Goal: Information Seeking & Learning: Learn about a topic

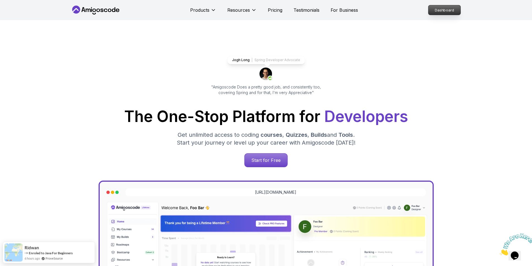
click at [451, 13] on p "Dashboard" at bounding box center [444, 9] width 32 height 9
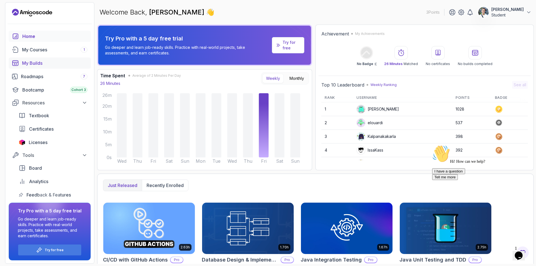
click at [49, 65] on div "My Builds" at bounding box center [54, 63] width 65 height 7
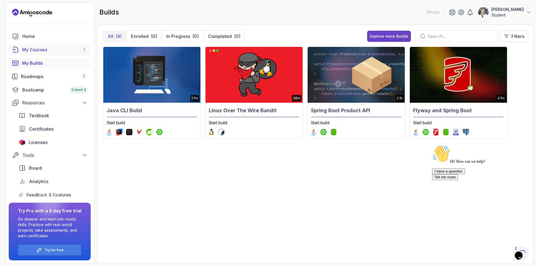
click at [49, 52] on div "My Courses 1" at bounding box center [54, 49] width 65 height 7
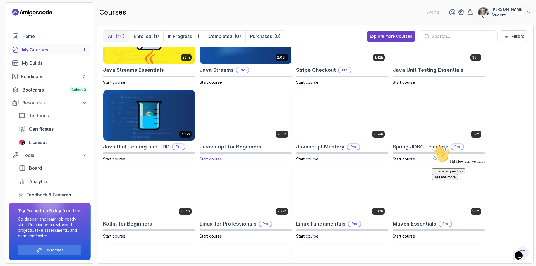
scroll to position [614, 0]
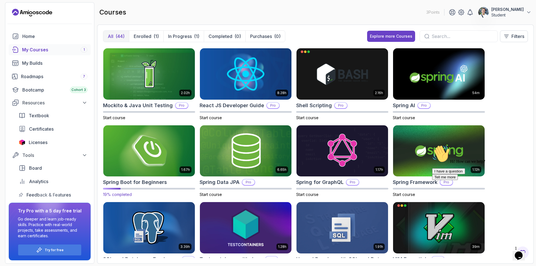
click at [185, 150] on img at bounding box center [149, 151] width 96 height 54
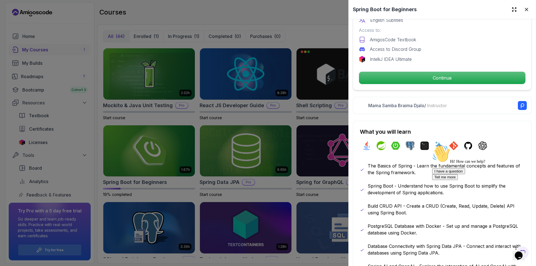
scroll to position [84, 0]
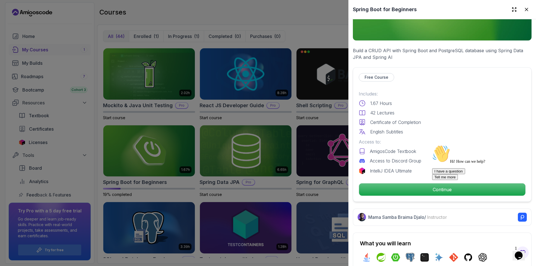
click at [406, 178] on div "Free Course Includes: 1.67 Hours 42 Lectures Certificate of Completion English …" at bounding box center [442, 134] width 179 height 135
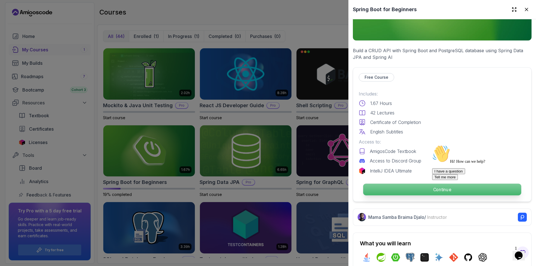
click at [406, 184] on p "Continue" at bounding box center [442, 190] width 158 height 12
click at [402, 193] on p "Continue" at bounding box center [442, 190] width 158 height 12
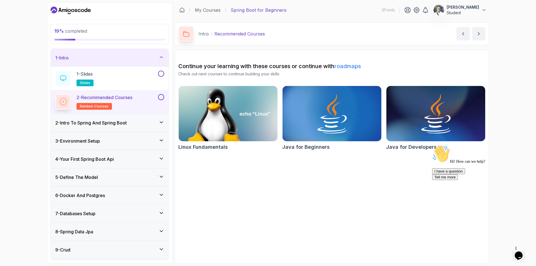
click at [137, 133] on div "3 - Environment Setup" at bounding box center [110, 141] width 118 height 18
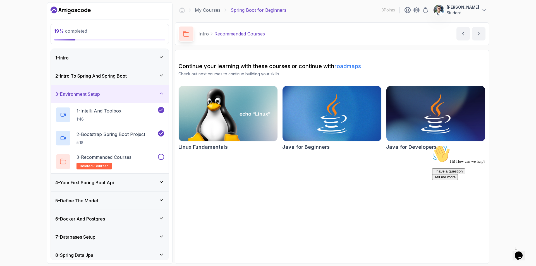
click at [134, 74] on div "2 - Intro To Spring And Spring Boot" at bounding box center [109, 76] width 109 height 7
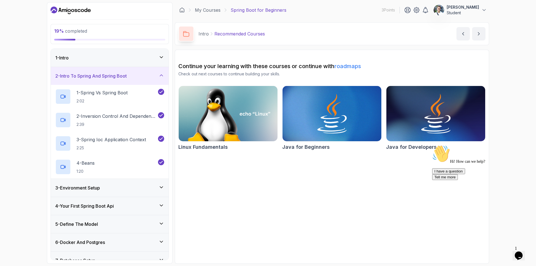
click at [139, 61] on div "1 - Intro" at bounding box center [110, 58] width 118 height 18
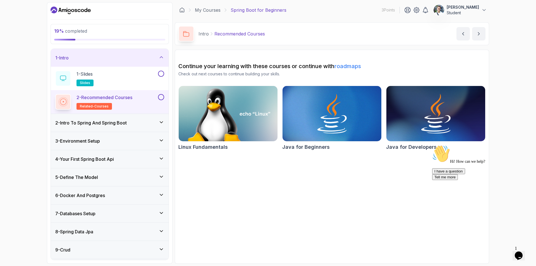
click at [139, 61] on div "1 - Intro" at bounding box center [110, 58] width 118 height 18
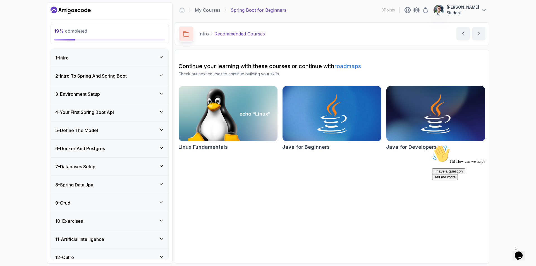
click at [125, 99] on div "3 - Environment Setup" at bounding box center [110, 94] width 118 height 18
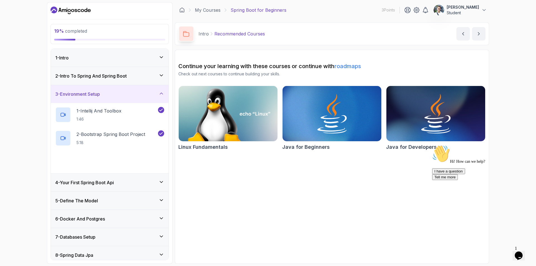
click at [125, 99] on div "3 - Environment Setup" at bounding box center [110, 94] width 118 height 18
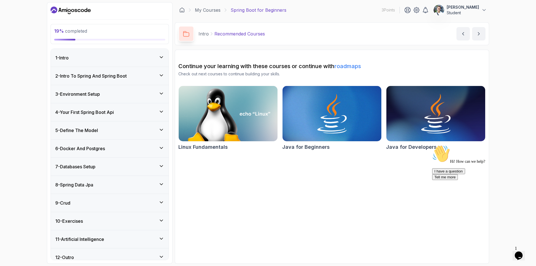
click at [120, 114] on div "4 - Your First Spring Boot Api" at bounding box center [109, 112] width 109 height 7
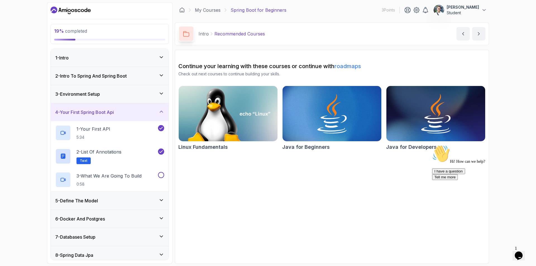
click at [127, 97] on div "3 - Environment Setup" at bounding box center [109, 94] width 109 height 7
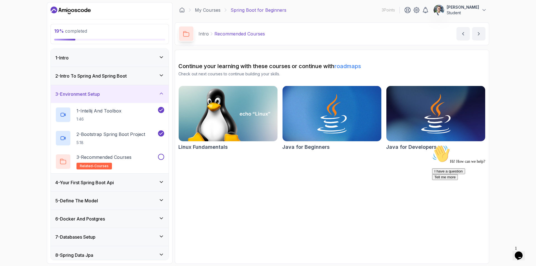
click at [127, 96] on div "3 - Environment Setup" at bounding box center [109, 94] width 109 height 7
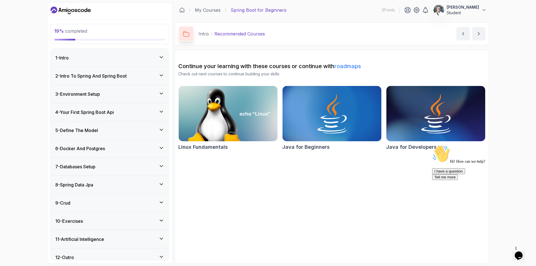
click at [128, 82] on div "2 - Intro To Spring And Spring Boot" at bounding box center [110, 76] width 118 height 18
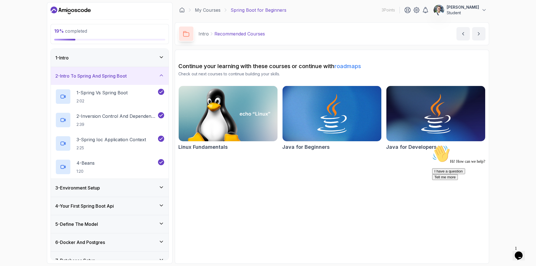
click at [129, 80] on div "2 - Intro To Spring And Spring Boot" at bounding box center [110, 76] width 118 height 18
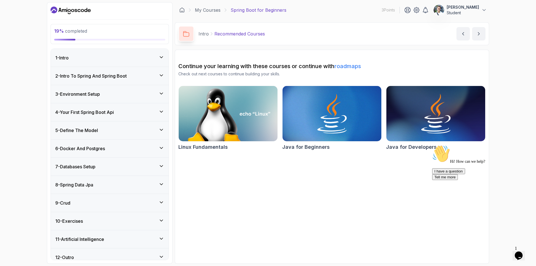
click at [123, 93] on div "3 - Environment Setup" at bounding box center [109, 94] width 109 height 7
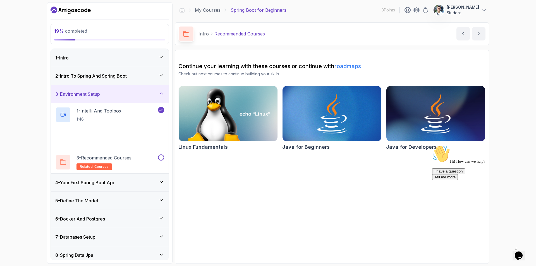
click at [123, 93] on div "3 - Environment Setup" at bounding box center [109, 94] width 109 height 7
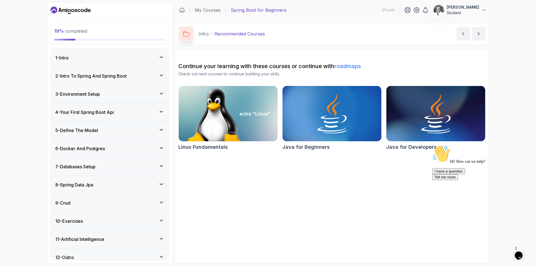
click at [120, 109] on div "4 - Your First Spring Boot Api" at bounding box center [109, 112] width 109 height 7
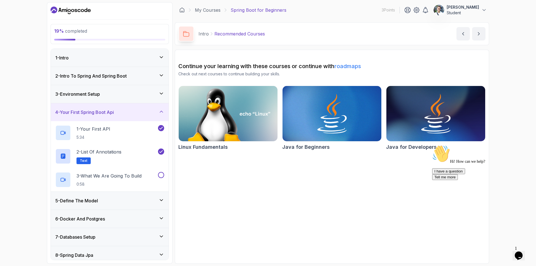
click at [122, 111] on div "4 - Your First Spring Boot Api" at bounding box center [109, 112] width 109 height 7
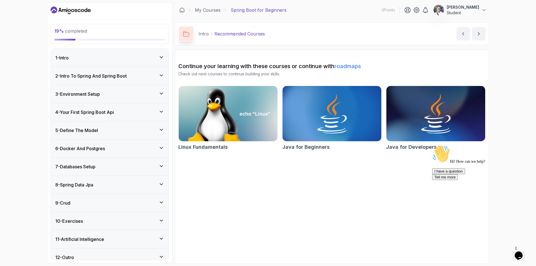
click at [120, 128] on div "5 - Define The Model" at bounding box center [109, 130] width 109 height 7
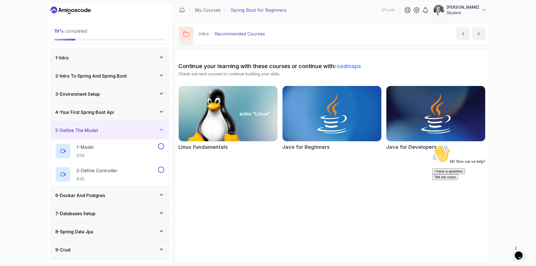
click at [125, 132] on div "5 - Define The Model" at bounding box center [109, 130] width 109 height 7
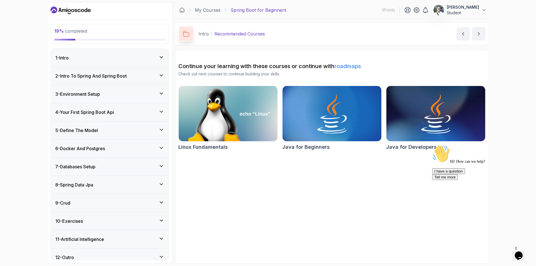
scroll to position [6, 0]
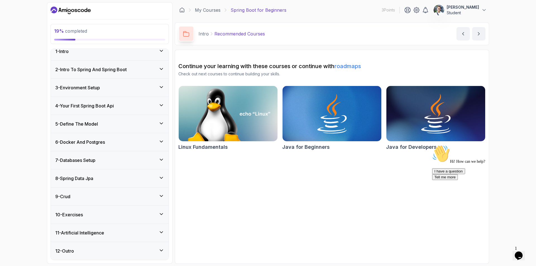
click at [86, 110] on div "4 - Your First Spring Boot Api" at bounding box center [110, 106] width 118 height 18
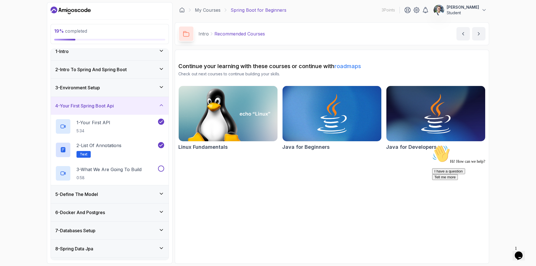
click at [114, 106] on h3 "4 - Your First Spring Boot Api" at bounding box center [84, 105] width 59 height 7
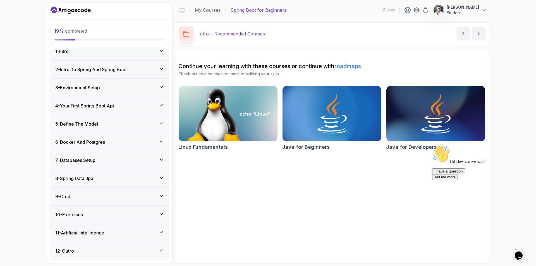
click at [134, 127] on div "5 - Define The Model" at bounding box center [109, 124] width 109 height 7
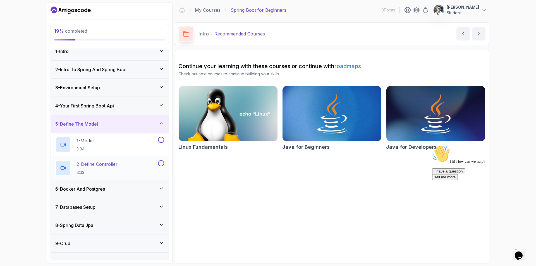
scroll to position [53, 0]
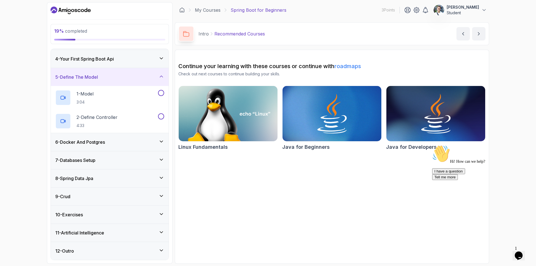
click at [125, 75] on div "5 - Define The Model" at bounding box center [109, 77] width 109 height 7
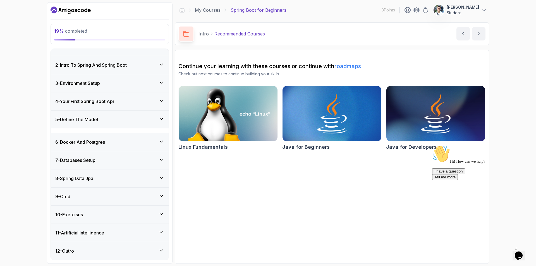
scroll to position [6, 0]
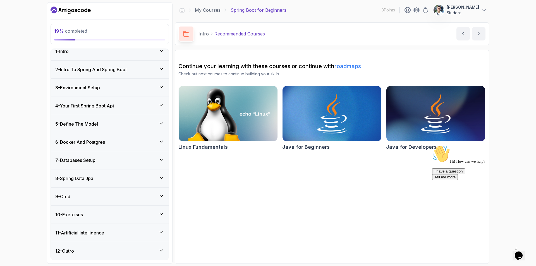
click at [118, 110] on div "4 - Your First Spring Boot Api" at bounding box center [110, 106] width 118 height 18
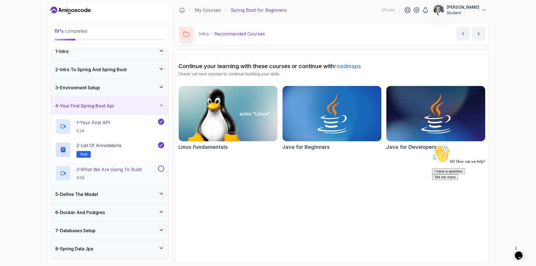
click at [129, 172] on p "3 - What We Are Going To Build" at bounding box center [109, 169] width 65 height 7
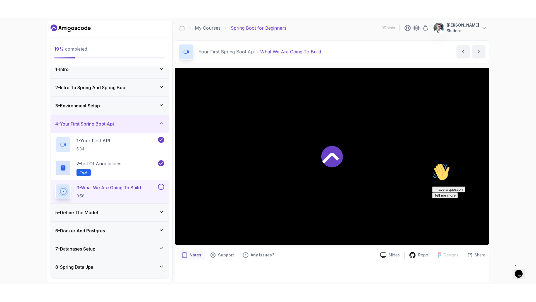
scroll to position [1, 0]
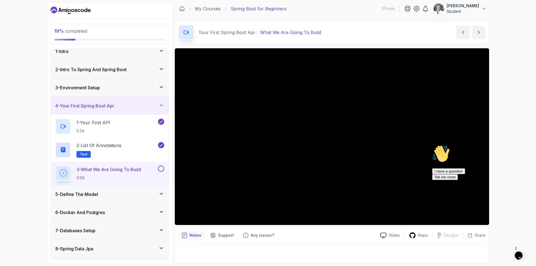
click at [432, 145] on icon "Chat attention grabber" at bounding box center [432, 145] width 0 height 0
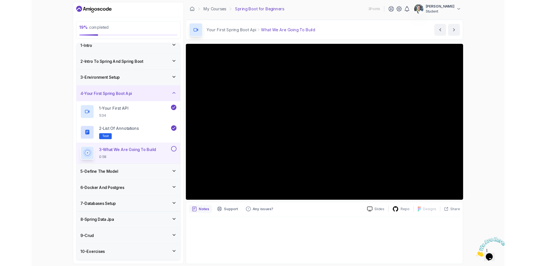
scroll to position [0, 0]
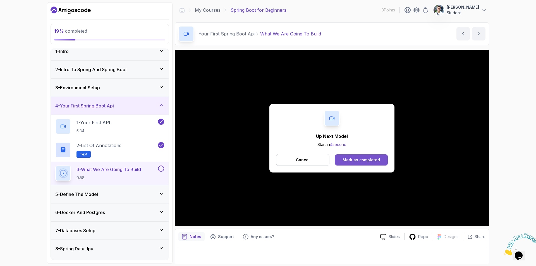
click at [361, 160] on div "Mark as completed" at bounding box center [361, 160] width 37 height 6
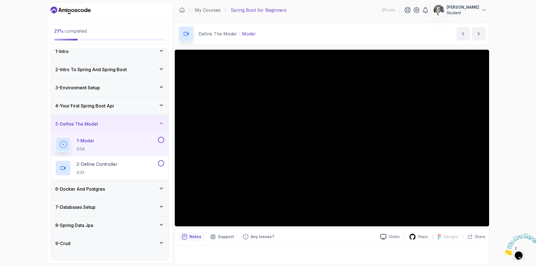
click at [130, 191] on div "6 - Docker And Postgres" at bounding box center [109, 189] width 109 height 7
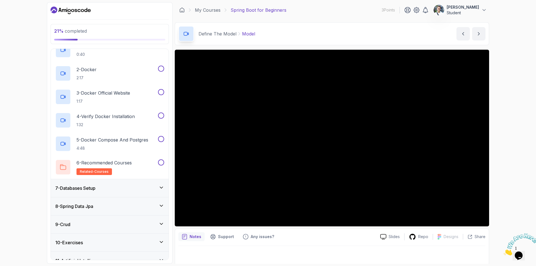
scroll to position [147, 0]
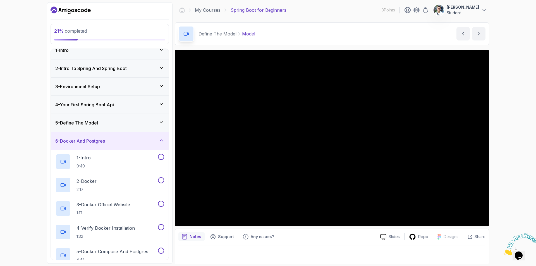
click at [121, 139] on div "6 - Docker And Postgres" at bounding box center [109, 141] width 109 height 7
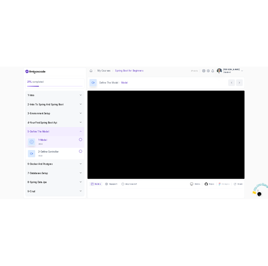
scroll to position [1, 0]
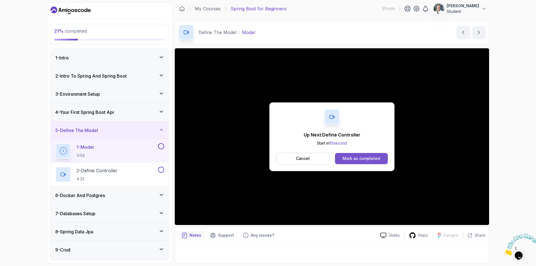
click at [354, 159] on div "Mark as completed" at bounding box center [361, 159] width 37 height 6
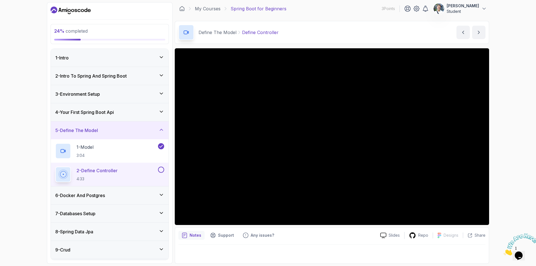
scroll to position [1, 0]
click at [140, 201] on div "6 - Docker And Postgres" at bounding box center [110, 196] width 118 height 18
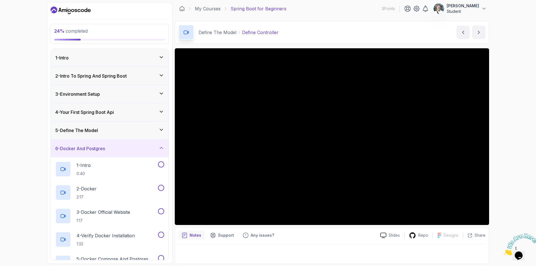
click at [146, 150] on div "6 - Docker And Postgres" at bounding box center [109, 148] width 109 height 7
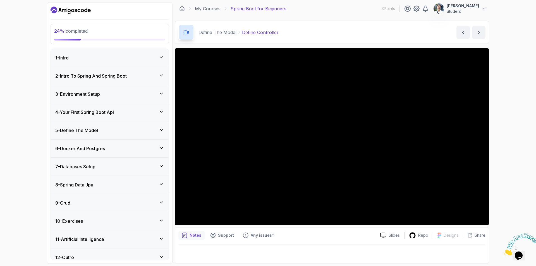
click at [142, 165] on div "7 - Databases Setup" at bounding box center [109, 166] width 109 height 7
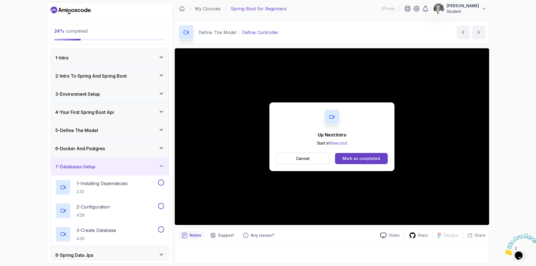
click at [142, 165] on div "7 - Databases Setup" at bounding box center [109, 166] width 109 height 7
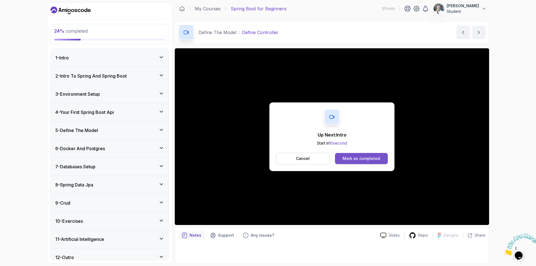
click at [375, 163] on button "Mark as completed" at bounding box center [361, 158] width 53 height 11
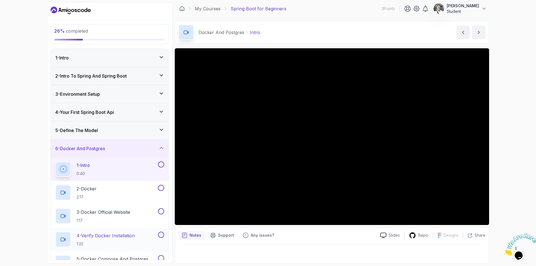
scroll to position [147, 0]
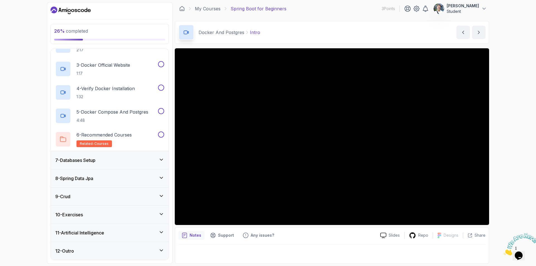
click at [97, 252] on div "12 - Outro" at bounding box center [109, 251] width 109 height 7
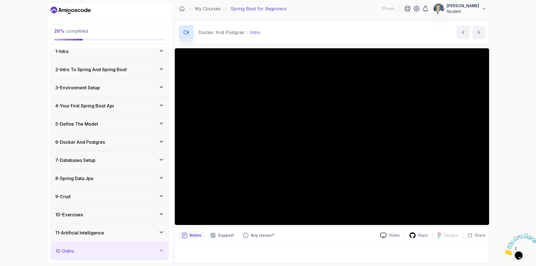
scroll to position [53, 0]
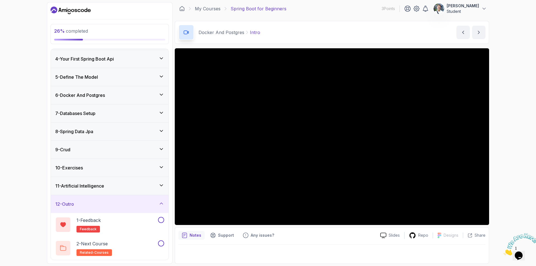
click at [160, 205] on icon at bounding box center [162, 204] width 6 height 6
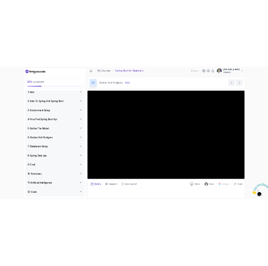
scroll to position [0, 0]
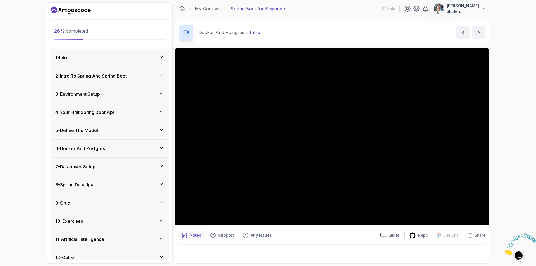
click at [134, 111] on div "4 - Your First Spring Boot Api" at bounding box center [109, 112] width 109 height 7
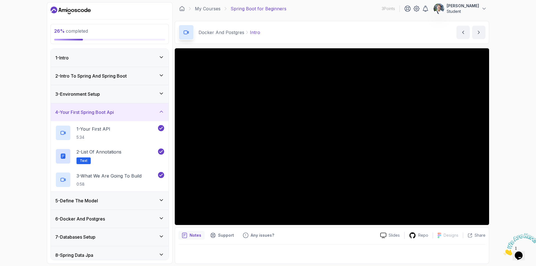
click at [108, 199] on div "5 - Define The Model" at bounding box center [109, 200] width 109 height 7
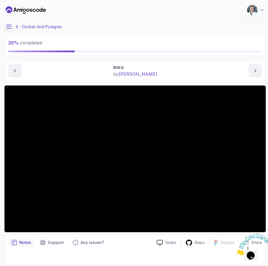
scroll to position [7, 0]
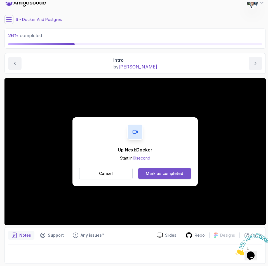
click at [166, 173] on div "Mark as completed" at bounding box center [164, 174] width 37 height 6
click at [173, 170] on button "Mark as completed" at bounding box center [164, 173] width 53 height 11
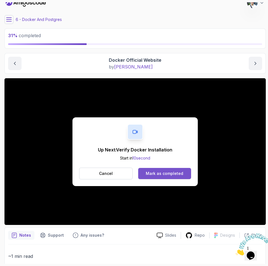
click at [174, 177] on button "Mark as completed" at bounding box center [164, 173] width 53 height 11
click at [159, 171] on div "Mark as completed" at bounding box center [164, 174] width 37 height 6
